Goal: Information Seeking & Learning: Find specific page/section

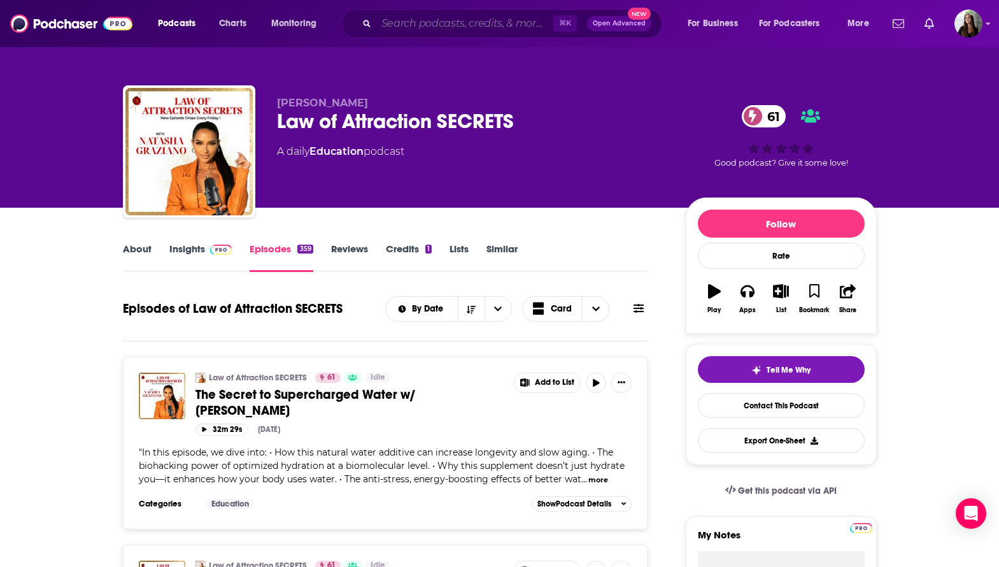
click at [453, 23] on input "Search podcasts, credits, & more..." at bounding box center [464, 23] width 177 height 20
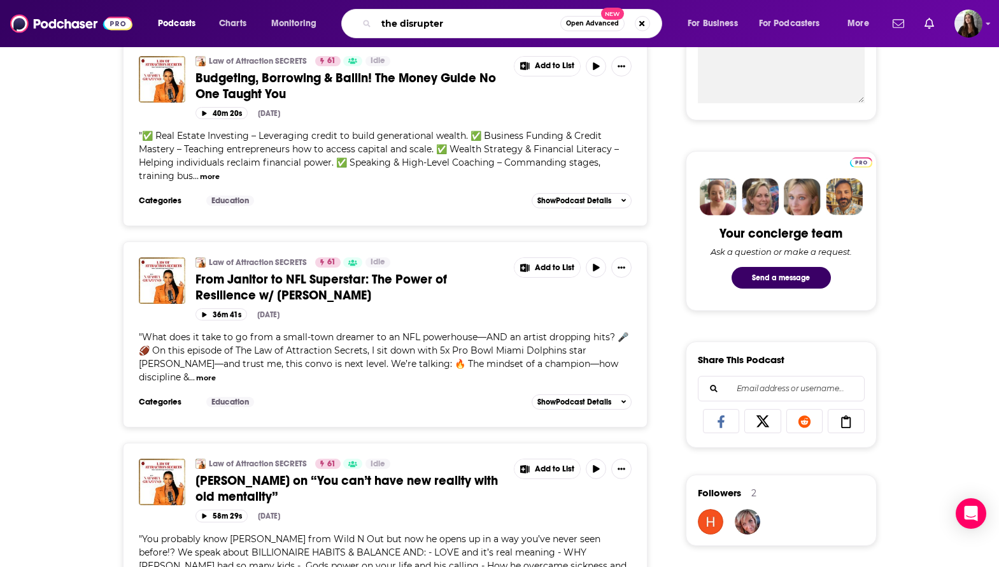
type input "the disrupters"
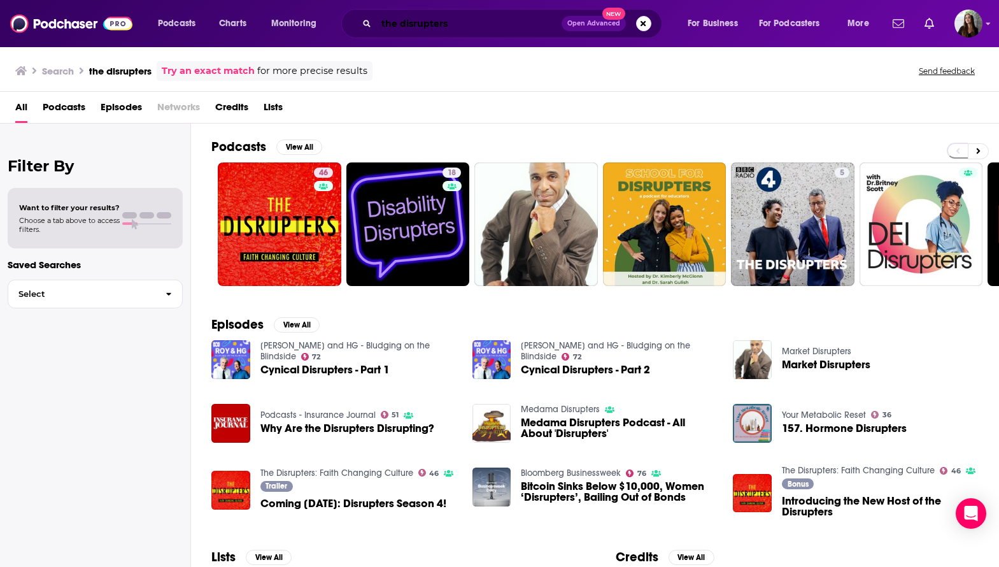
click at [450, 25] on input "the disrupters" at bounding box center [468, 23] width 185 height 20
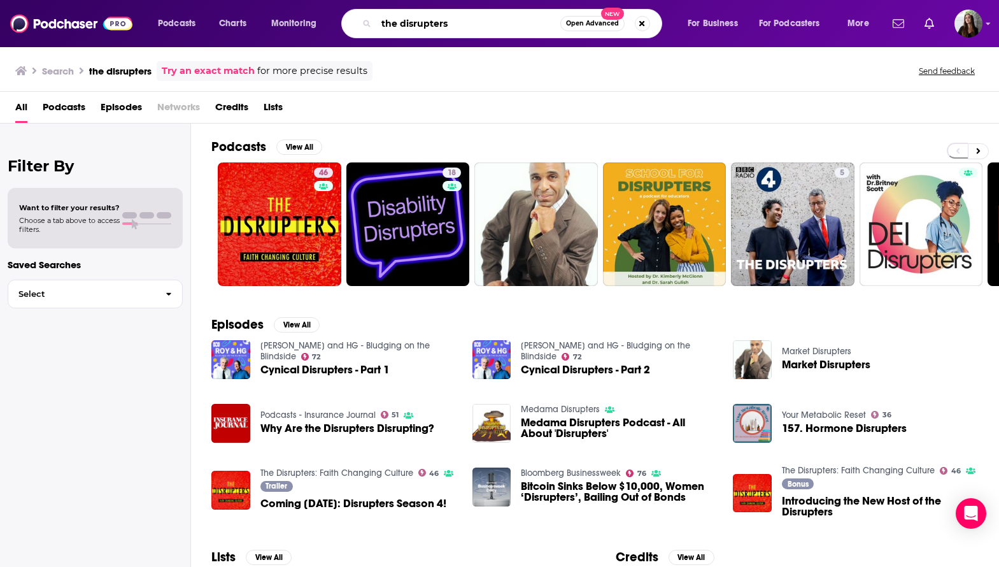
click at [450, 25] on input "the disrupters" at bounding box center [468, 23] width 184 height 20
type input "[PERSON_NAME]"
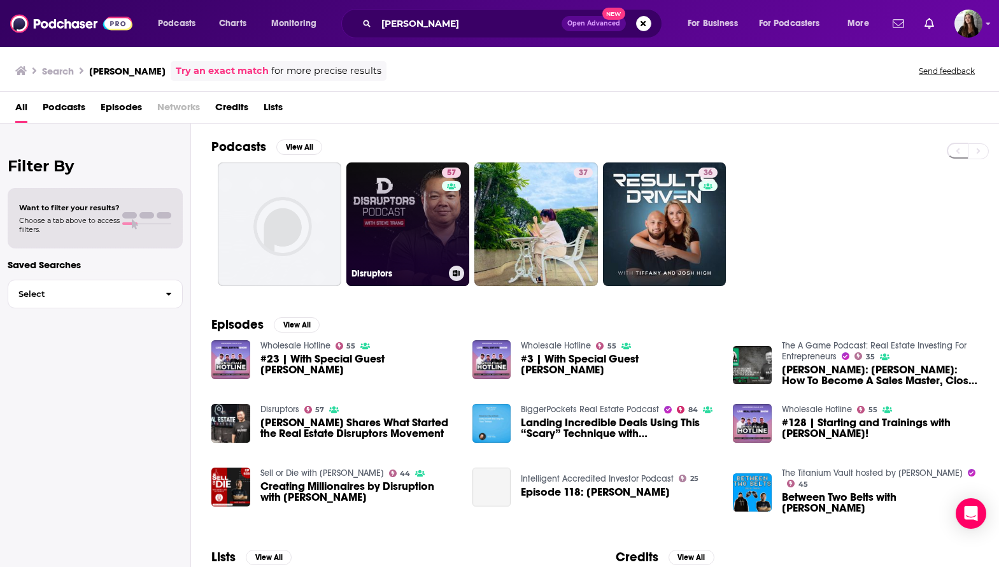
click at [395, 227] on link "57 Disruptors" at bounding box center [408, 224] width 124 height 124
